Goal: Navigation & Orientation: Find specific page/section

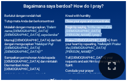
drag, startPoint x: 121, startPoint y: 16, endPoint x: 99, endPoint y: 39, distance: 31.1
click at [99, 39] on span "Kneel with humility. Close your eyes and concentrate. Begin by saying, “In the …" at bounding box center [94, 44] width 58 height 67
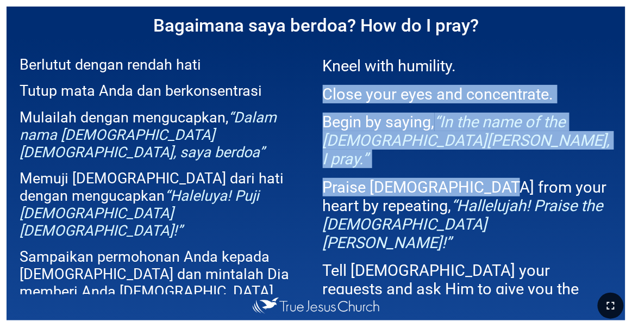
click at [395, 301] on icon "button" at bounding box center [610, 305] width 13 height 13
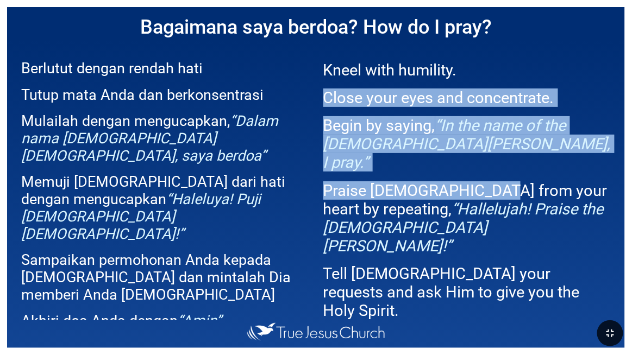
click at [395, 85] on span "Kneel with humility. Close your eyes and concentrate. Begin by saying, “In the …" at bounding box center [467, 213] width 288 height 325
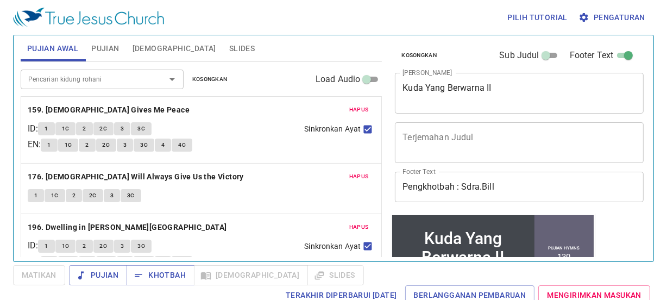
click at [103, 48] on span "Pujian" at bounding box center [105, 49] width 28 height 14
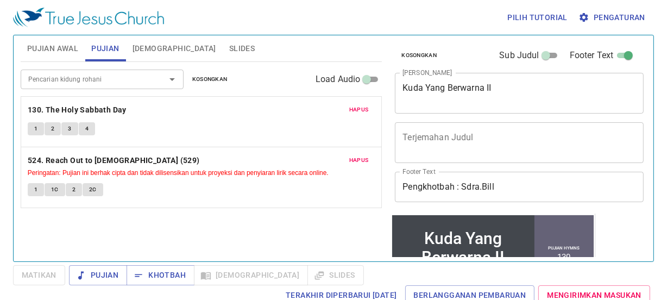
click at [229, 45] on span "Slides" at bounding box center [242, 49] width 26 height 14
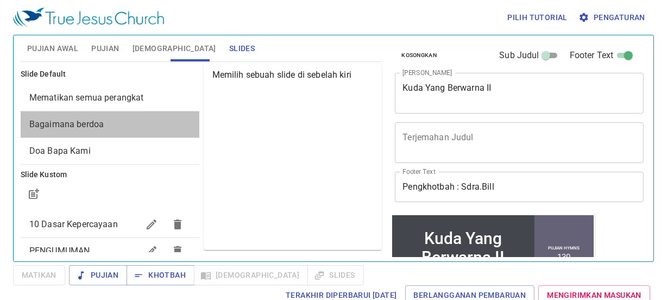
click at [120, 120] on span "Bagaimana berdoa" at bounding box center [109, 124] width 161 height 13
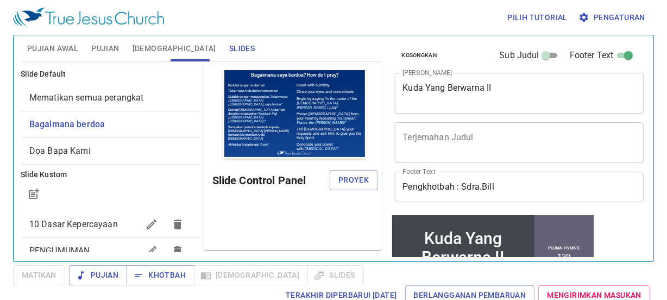
click at [353, 190] on div "Slide Control Panel Proyek" at bounding box center [296, 180] width 166 height 26
click at [353, 176] on span "Proyek" at bounding box center [354, 180] width 30 height 14
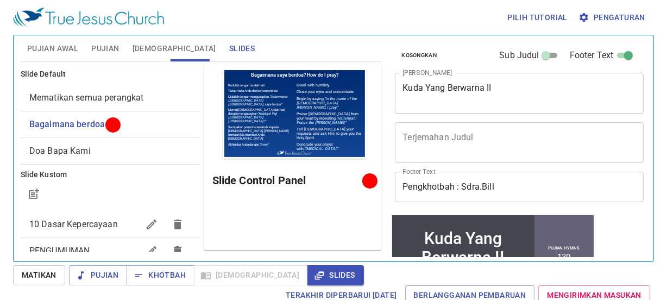
click at [54, 45] on span "Pujian Awal" at bounding box center [52, 49] width 51 height 14
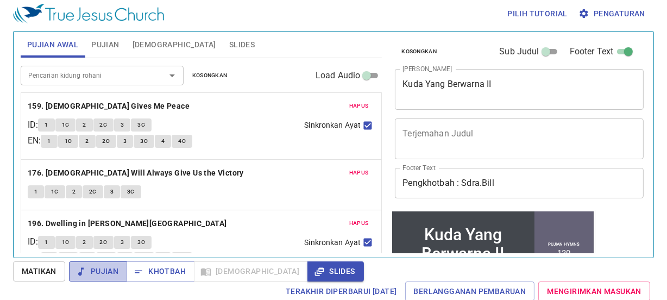
click at [99, 280] on button "Pujian" at bounding box center [98, 271] width 58 height 20
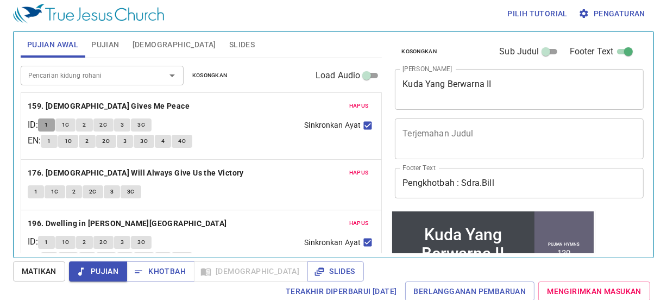
click at [48, 121] on span "1" at bounding box center [46, 125] width 3 height 10
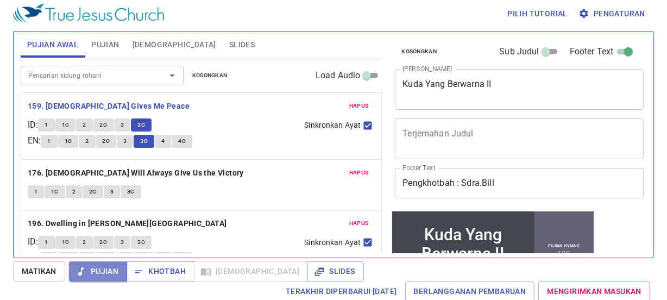
click at [0, 0] on span "Pujian" at bounding box center [0, 0] width 0 height 0
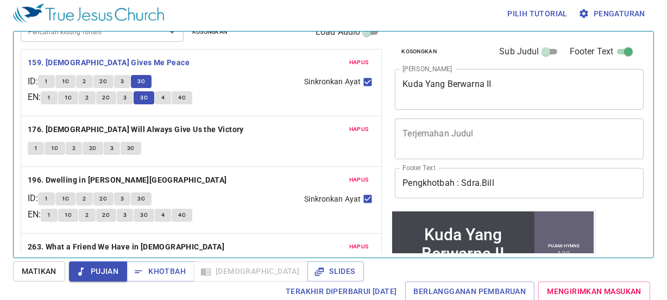
scroll to position [44, 0]
click at [124, 129] on b "176. [DEMOGRAPHIC_DATA] Will Always Give Us the Victory" at bounding box center [136, 129] width 216 height 14
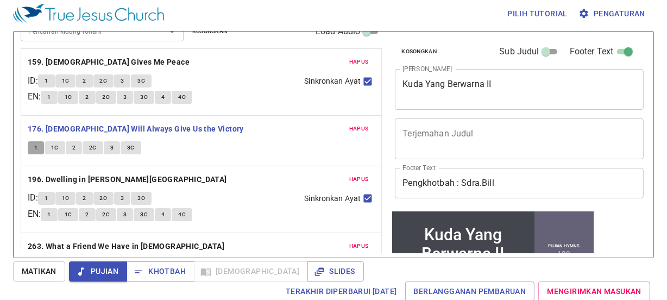
click at [33, 145] on button "1" at bounding box center [36, 147] width 16 height 13
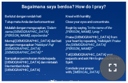
click at [121, 71] on button "button" at bounding box center [113, 67] width 26 height 26
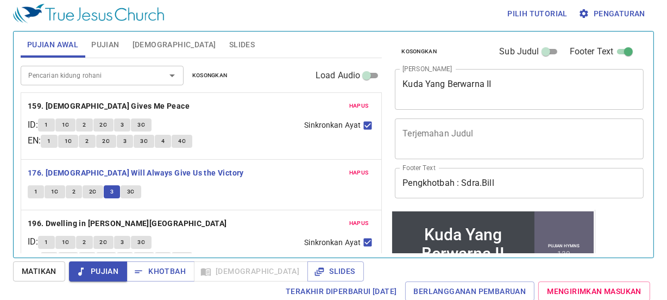
scroll to position [44, 0]
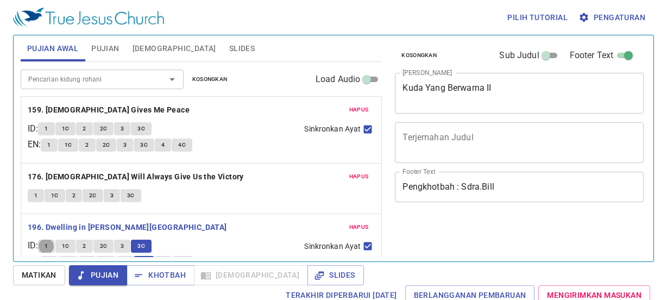
scroll to position [4, 0]
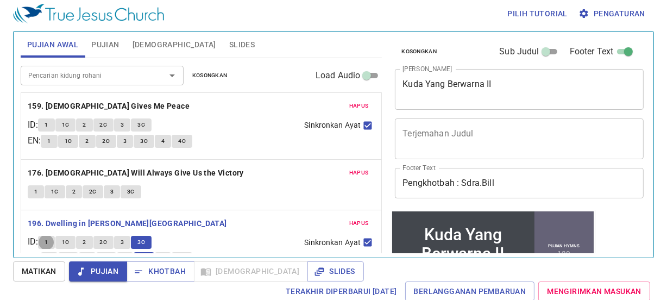
click at [0, 0] on span "Pujian" at bounding box center [0, 0] width 0 height 0
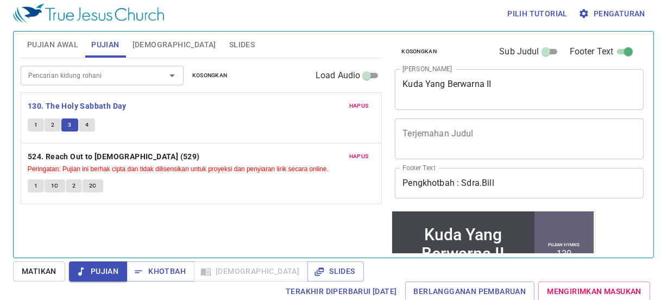
scroll to position [4, 0]
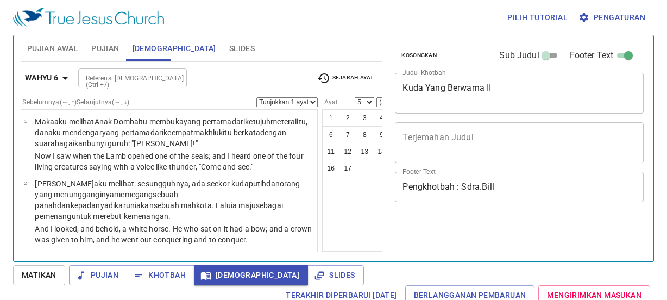
select select "5"
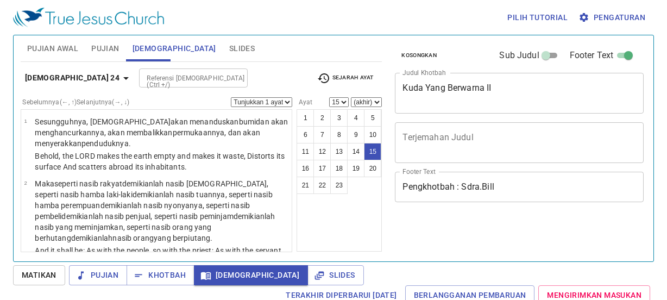
select select "15"
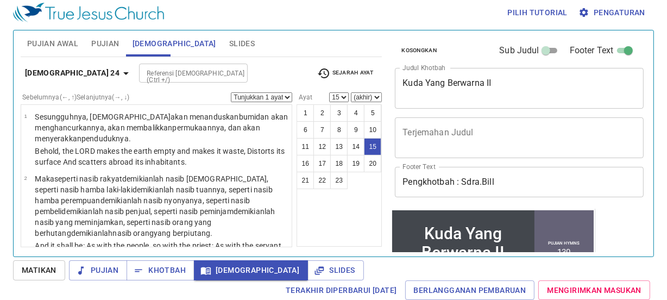
scroll to position [793, 0]
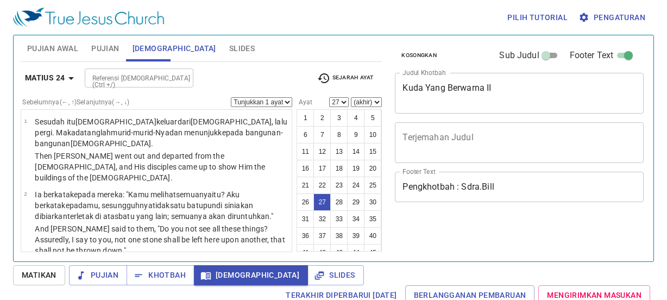
select select "27"
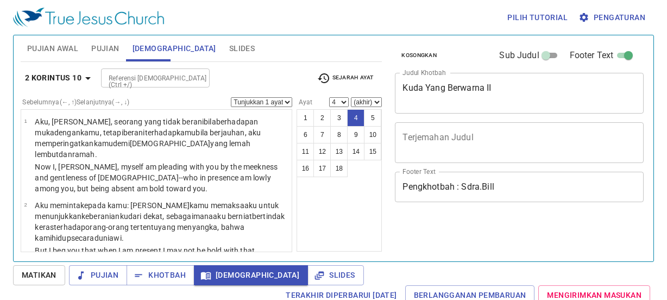
select select "4"
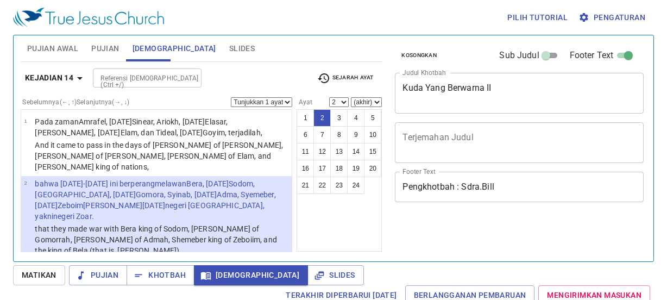
select select "2"
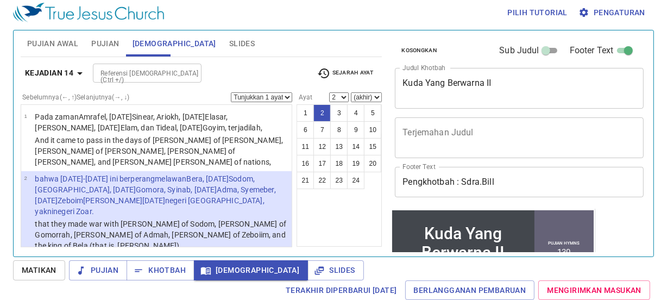
scroll to position [21, 0]
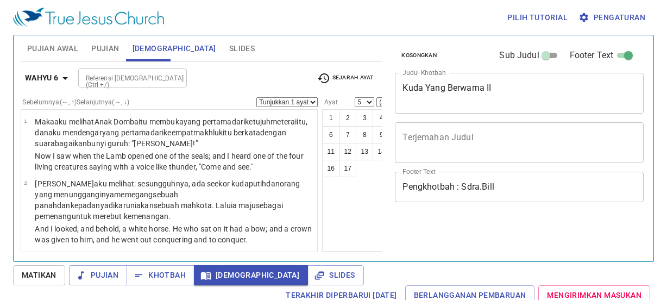
select select "5"
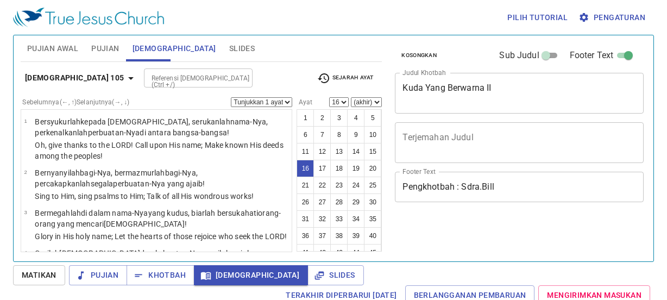
select select "16"
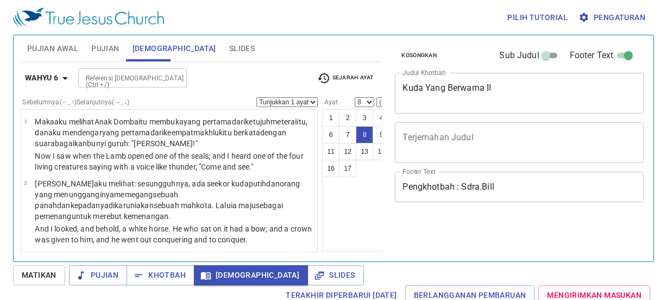
select select "8"
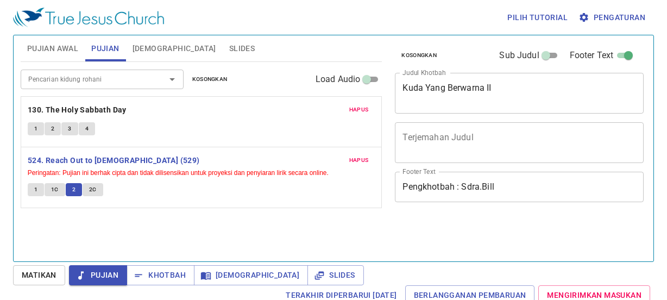
scroll to position [5, 0]
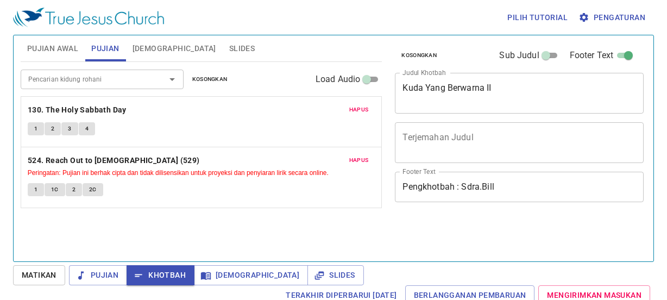
scroll to position [5, 0]
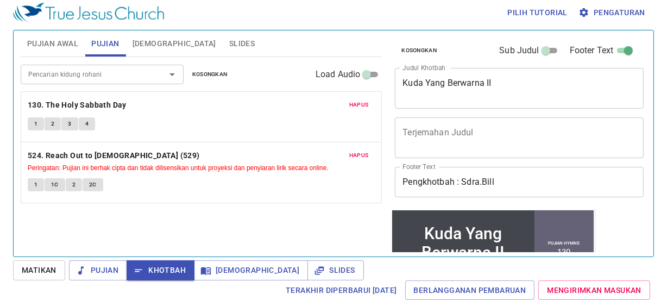
scroll to position [5, 0]
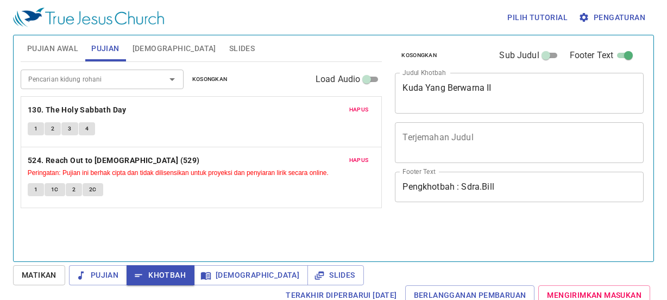
scroll to position [5, 0]
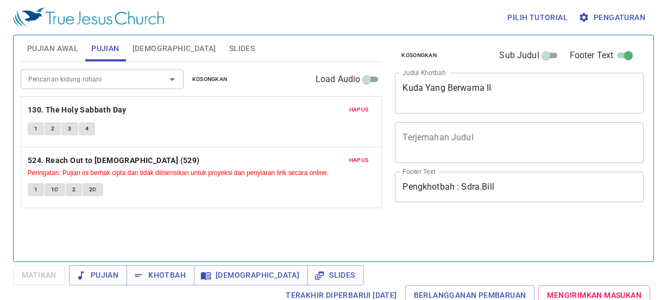
scroll to position [5, 0]
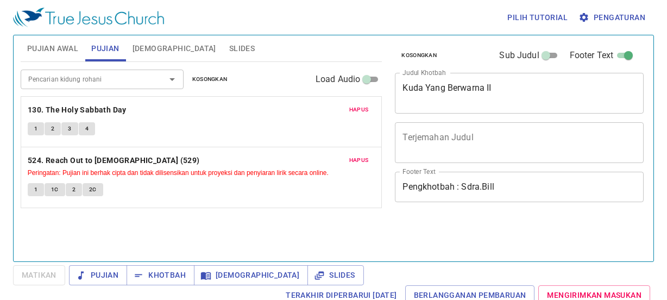
scroll to position [5, 0]
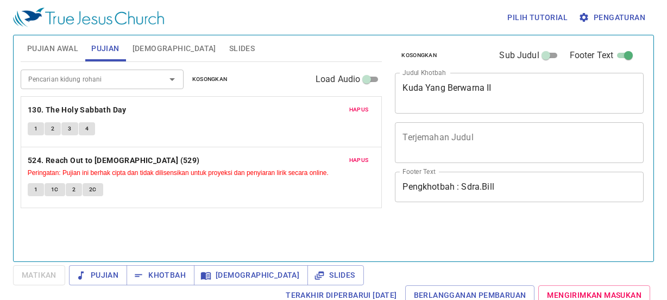
scroll to position [5, 0]
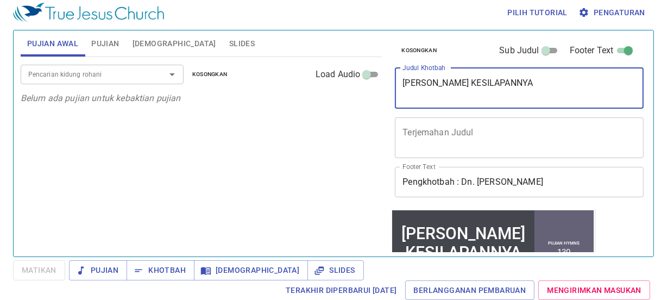
scroll to position [5, 0]
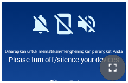
click at [118, 60] on button "button" at bounding box center [113, 67] width 26 height 26
